Goal: Task Accomplishment & Management: Manage account settings

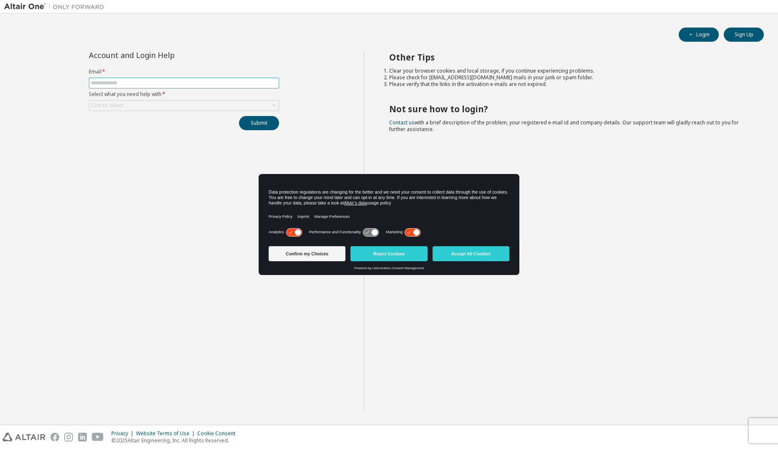
click at [111, 81] on input "text" at bounding box center [184, 83] width 186 height 7
click at [474, 257] on button "Accept All Cookies" at bounding box center [470, 253] width 77 height 15
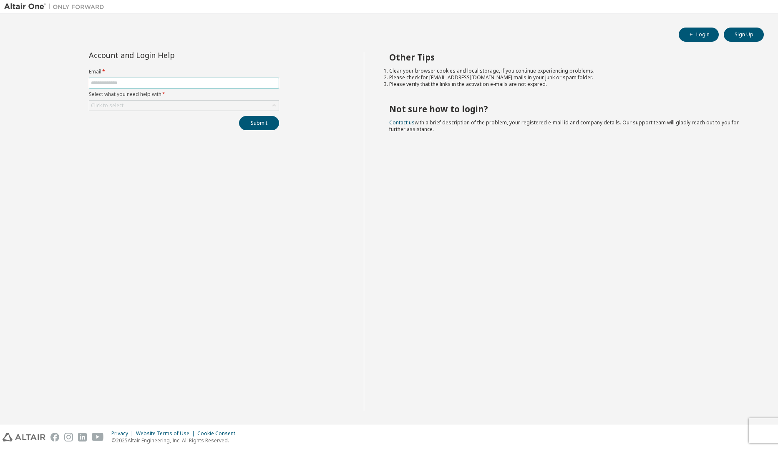
click at [146, 83] on input "text" at bounding box center [184, 83] width 186 height 7
type input "**********"
click at [136, 108] on div "Click to select" at bounding box center [183, 106] width 189 height 10
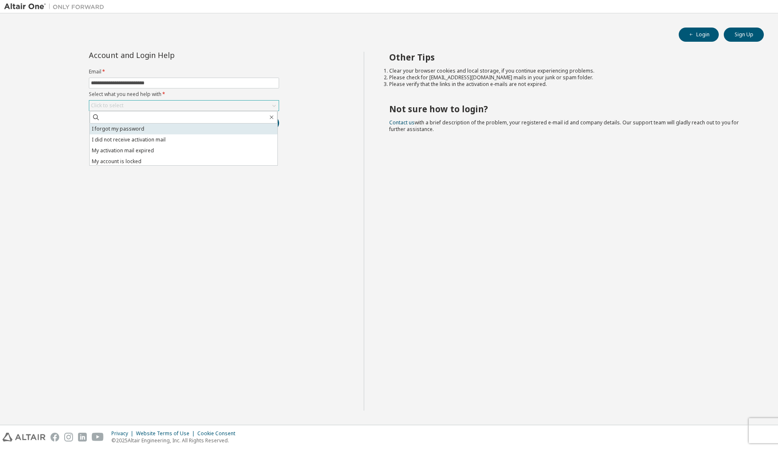
click at [128, 126] on li "I forgot my password" at bounding box center [184, 128] width 188 height 11
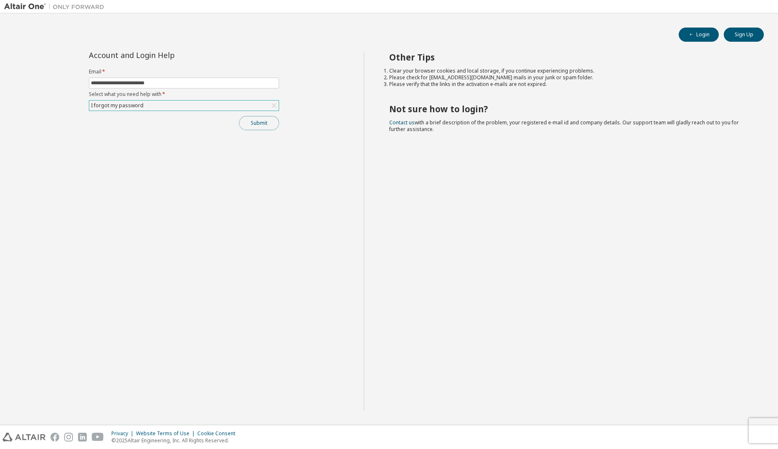
click at [261, 121] on button "Submit" at bounding box center [259, 123] width 40 height 14
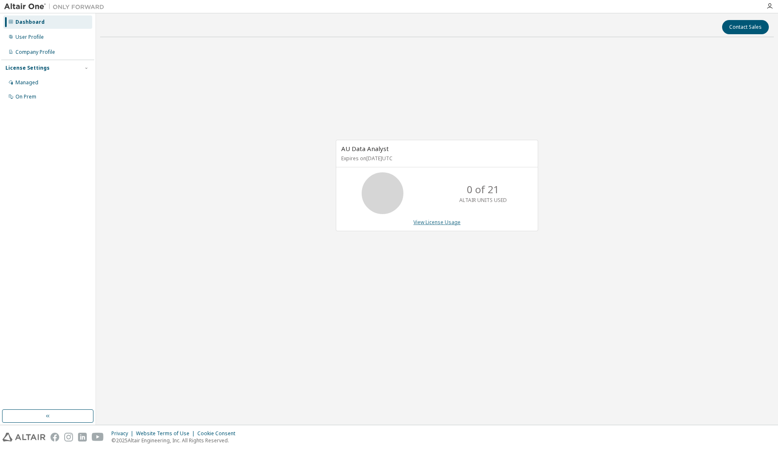
click at [448, 223] on link "View License Usage" at bounding box center [436, 222] width 47 height 7
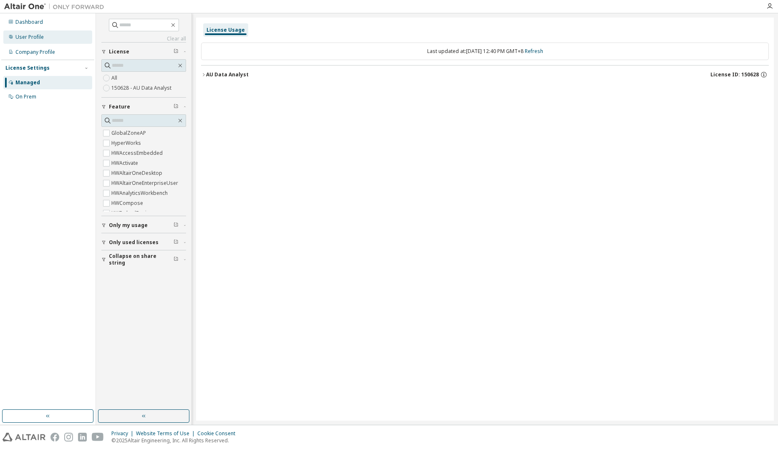
click at [28, 39] on div "User Profile" at bounding box center [29, 37] width 28 height 7
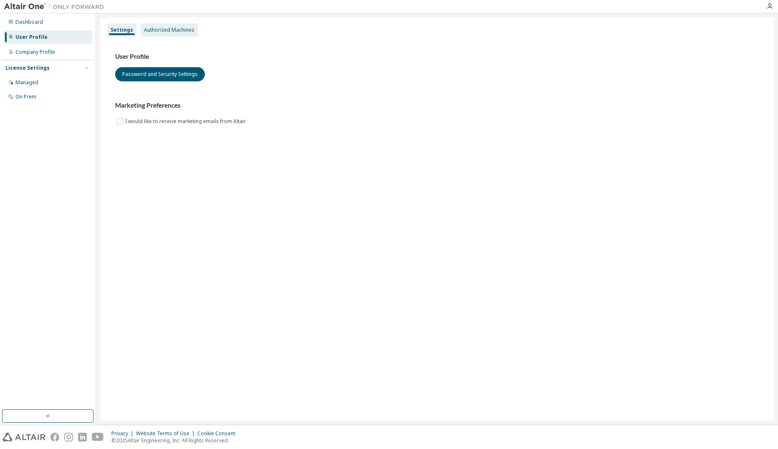
click at [166, 32] on div "Authorized Machines" at bounding box center [169, 30] width 50 height 7
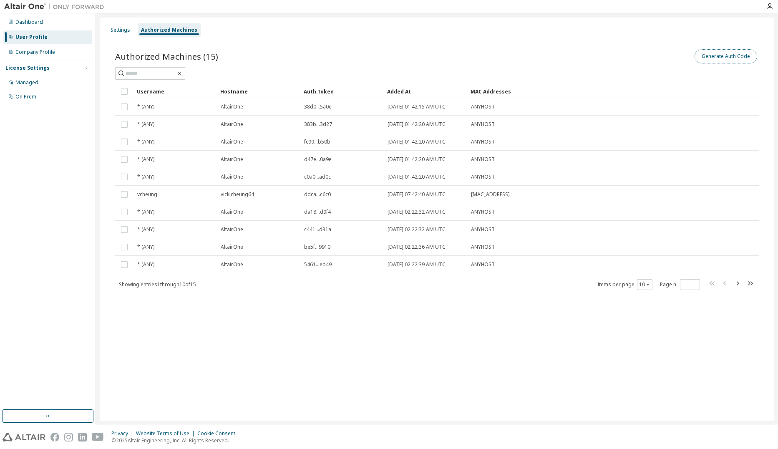
click at [722, 57] on button "Generate Auth Code" at bounding box center [725, 56] width 63 height 14
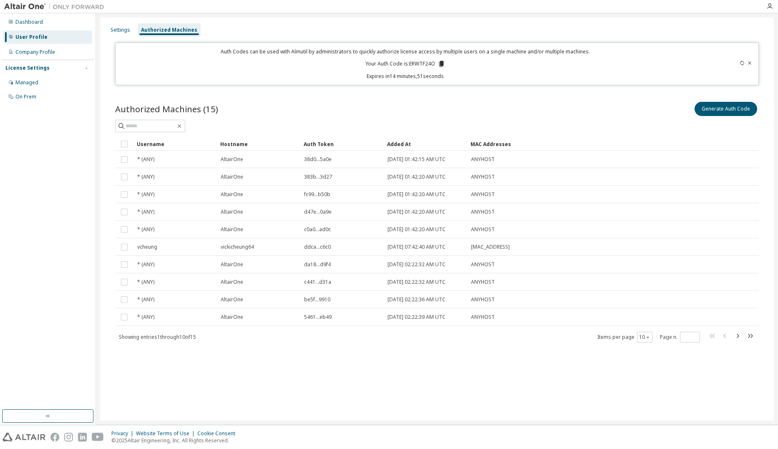
drag, startPoint x: 440, startPoint y: 65, endPoint x: 472, endPoint y: 89, distance: 39.5
click at [441, 65] on icon at bounding box center [441, 64] width 5 height 6
click at [347, 106] on div "Authorized Machines (15) Generate Auth Code" at bounding box center [436, 109] width 643 height 18
